Goal: Information Seeking & Learning: Check status

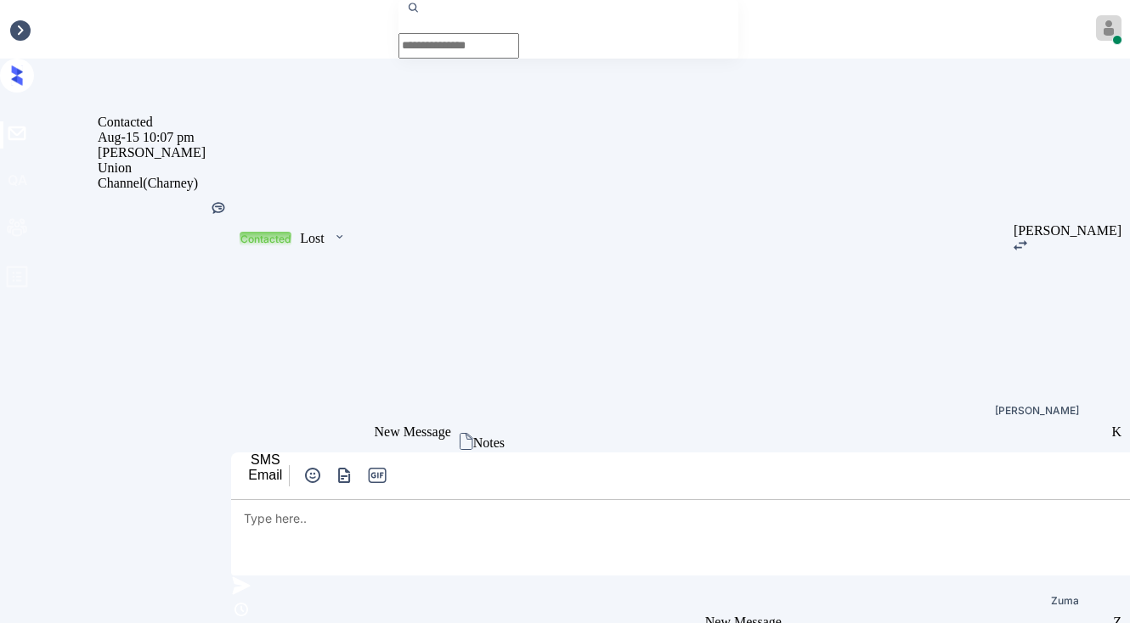
scroll to position [3913, 0]
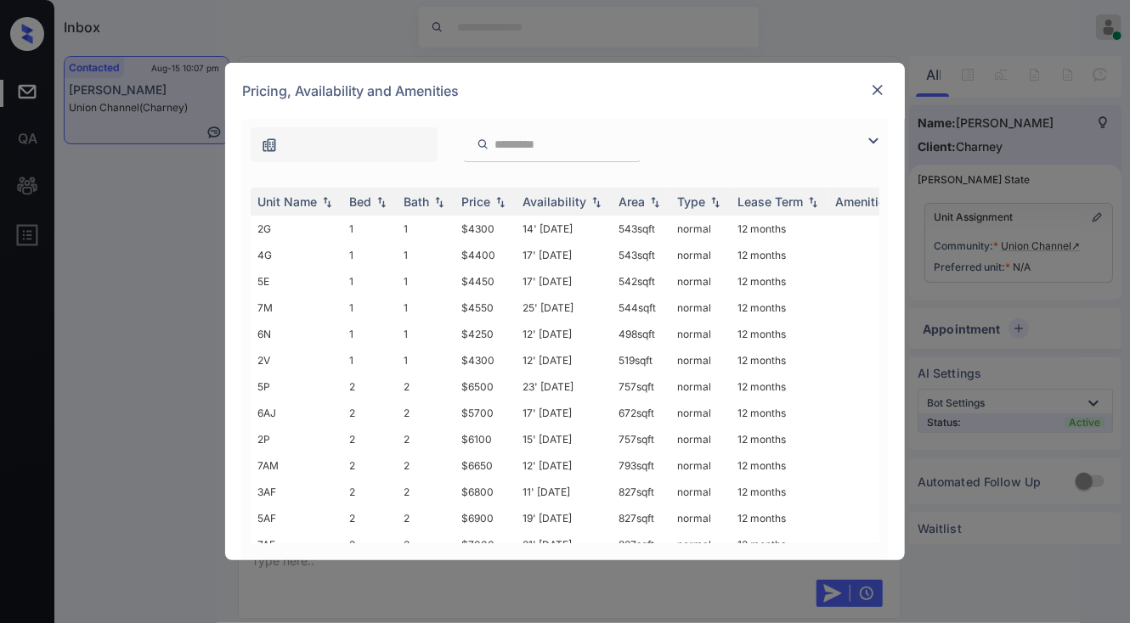
scroll to position [3913, 0]
drag, startPoint x: 880, startPoint y: 138, endPoint x: 728, endPoint y: 140, distance: 152.1
click at [879, 138] on img at bounding box center [873, 141] width 20 height 20
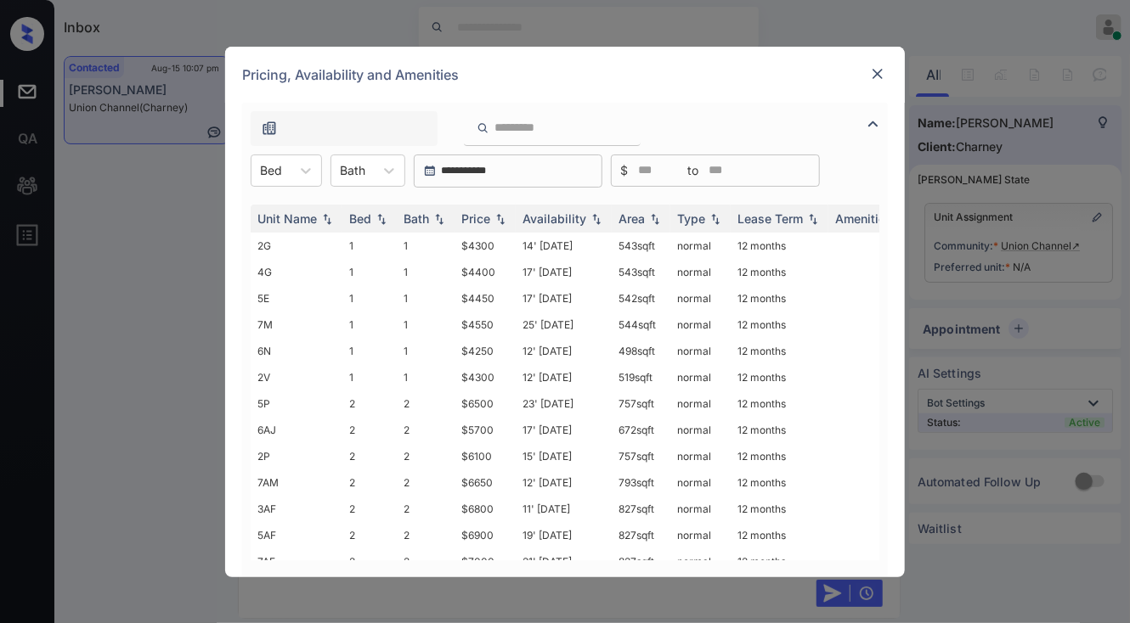
drag, startPoint x: 274, startPoint y: 176, endPoint x: 268, endPoint y: 192, distance: 17.2
click at [273, 177] on div at bounding box center [271, 170] width 22 height 18
click at [273, 254] on div "2" at bounding box center [286, 243] width 71 height 31
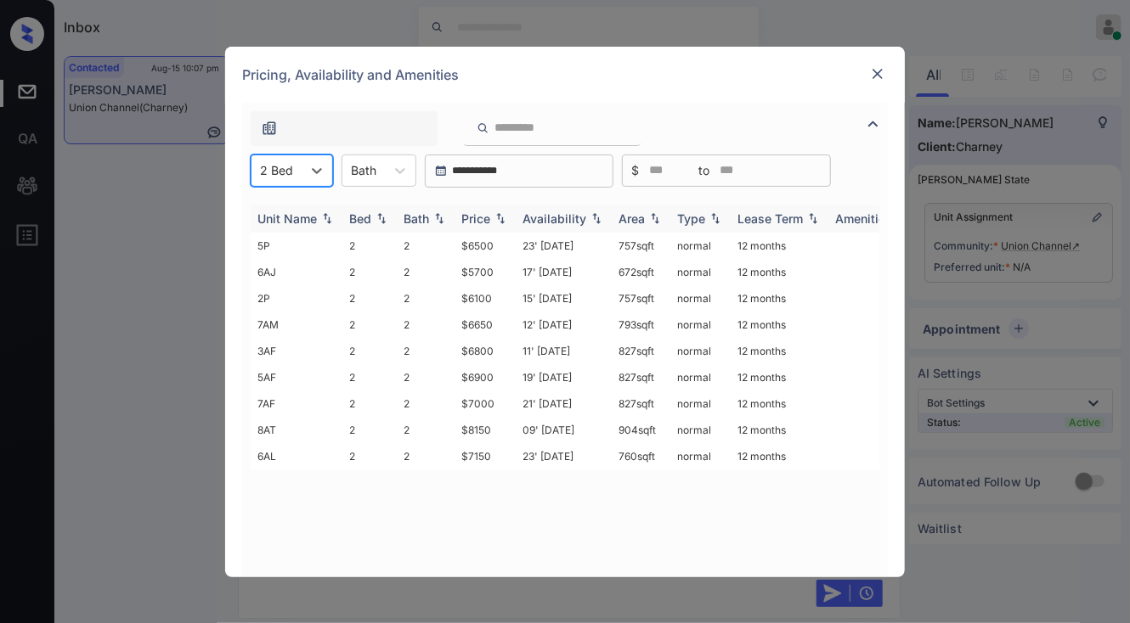
click at [508, 222] on img at bounding box center [500, 218] width 17 height 12
click at [508, 222] on img at bounding box center [500, 218] width 17 height 13
drag, startPoint x: 448, startPoint y: 250, endPoint x: 496, endPoint y: 249, distance: 47.6
click at [496, 249] on tr "6AJ 2 2 $5700 17' Jun 25 672 sqft normal 12 months" at bounding box center [695, 246] width 888 height 26
click at [497, 249] on td "$5700" at bounding box center [484, 246] width 61 height 26
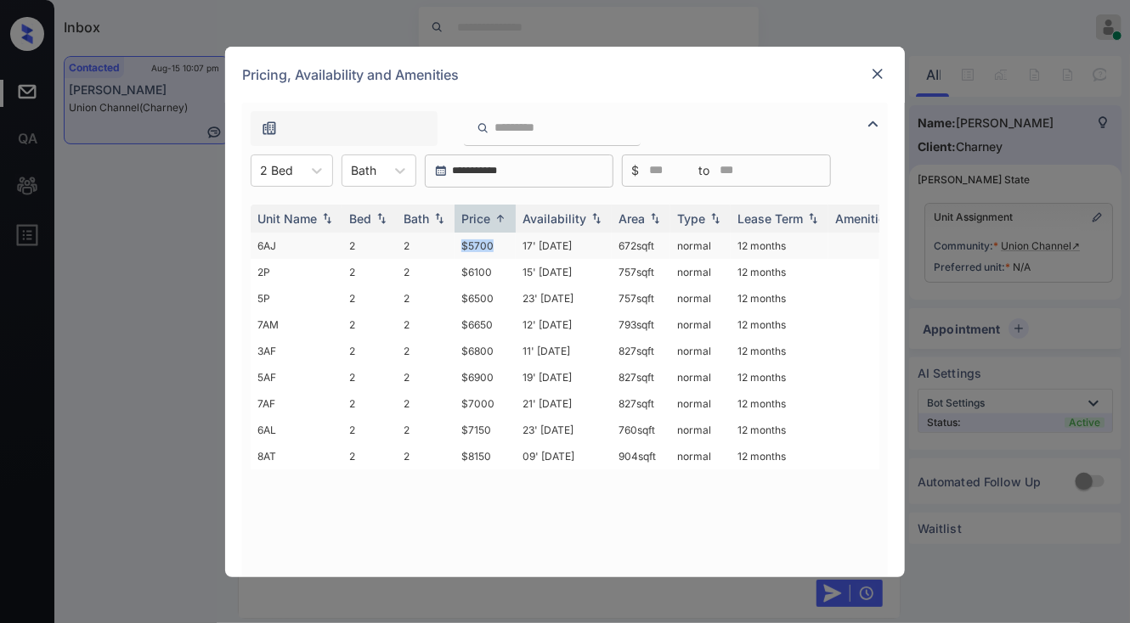
click at [497, 249] on td "$5700" at bounding box center [484, 246] width 61 height 26
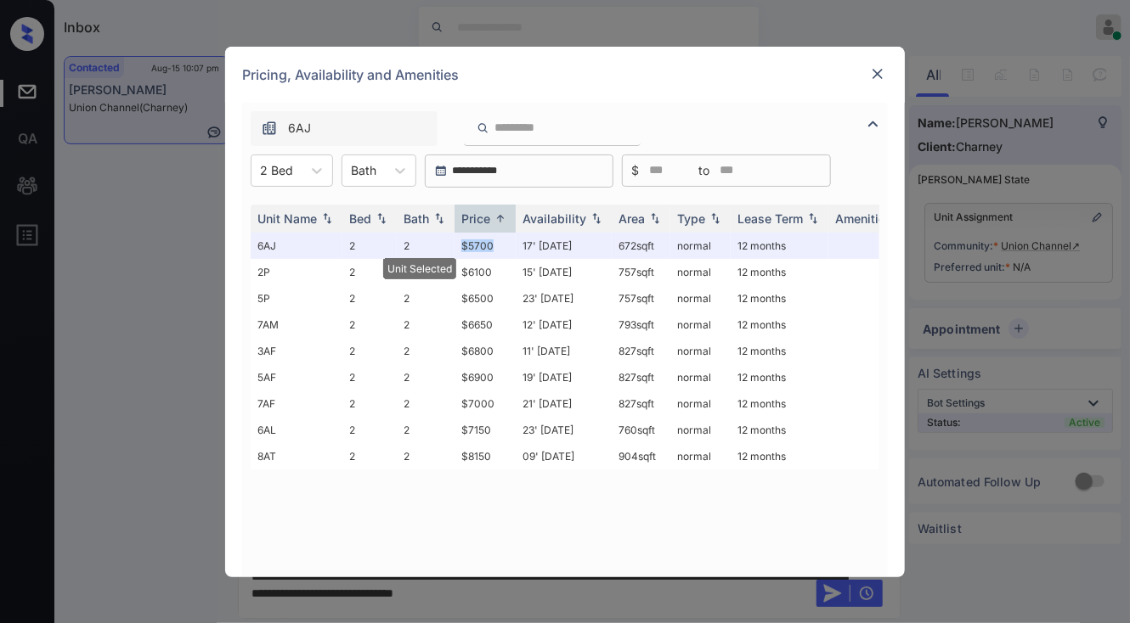
click at [877, 75] on img at bounding box center [877, 73] width 17 height 17
